Goal: Find specific page/section: Find specific page/section

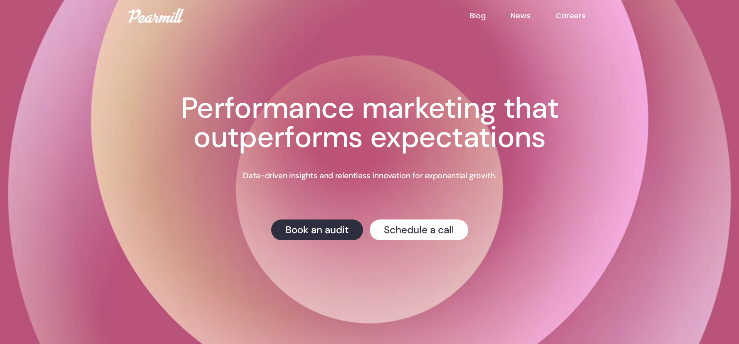
click at [575, 18] on link "Careers" at bounding box center [583, 15] width 55 height 11
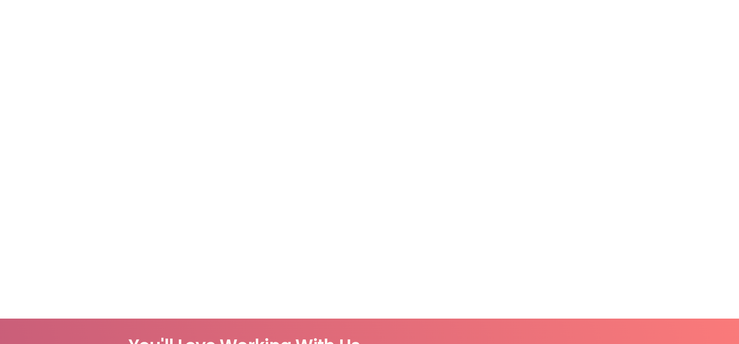
scroll to position [194, 0]
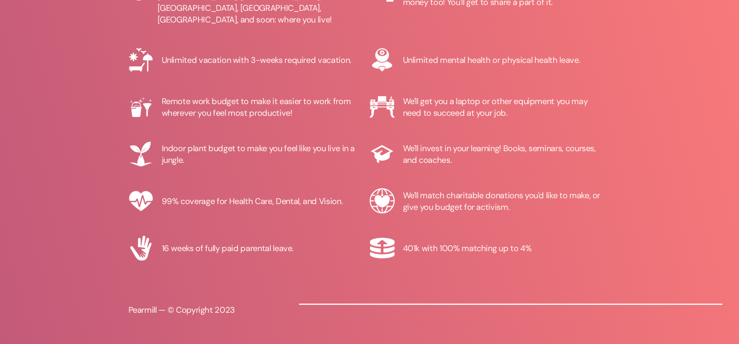
scroll to position [611, 0]
